Goal: Find specific fact: Find specific fact

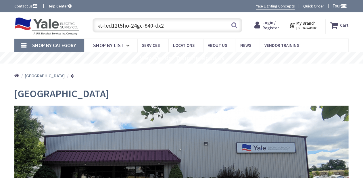
click at [176, 23] on input "kt-led12t5ho-24gc-840-dx2" at bounding box center [168, 25] width 150 height 14
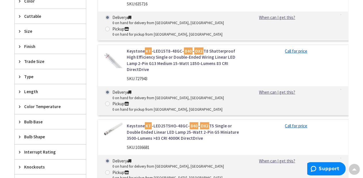
click at [301, 123] on link "Call for price" at bounding box center [296, 126] width 22 height 6
